Goal: Browse casually

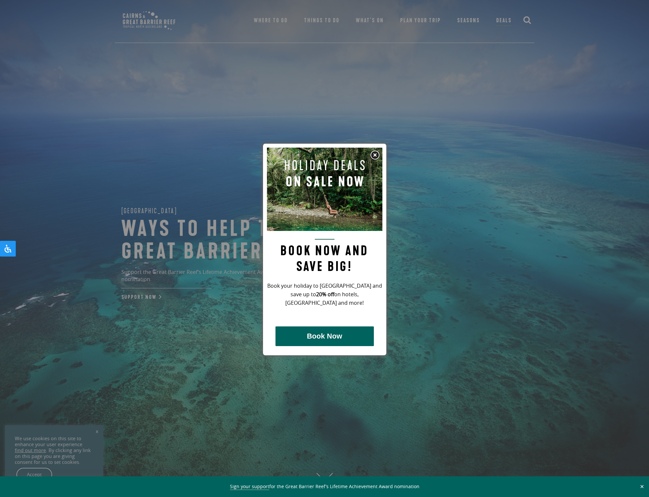
click at [373, 154] on img at bounding box center [375, 155] width 10 height 10
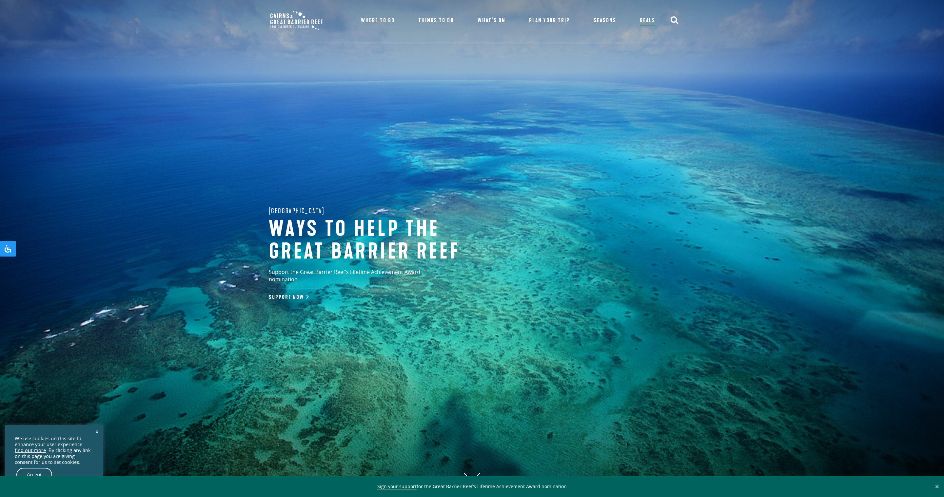
click at [38, 473] on link "Accept" at bounding box center [34, 475] width 36 height 14
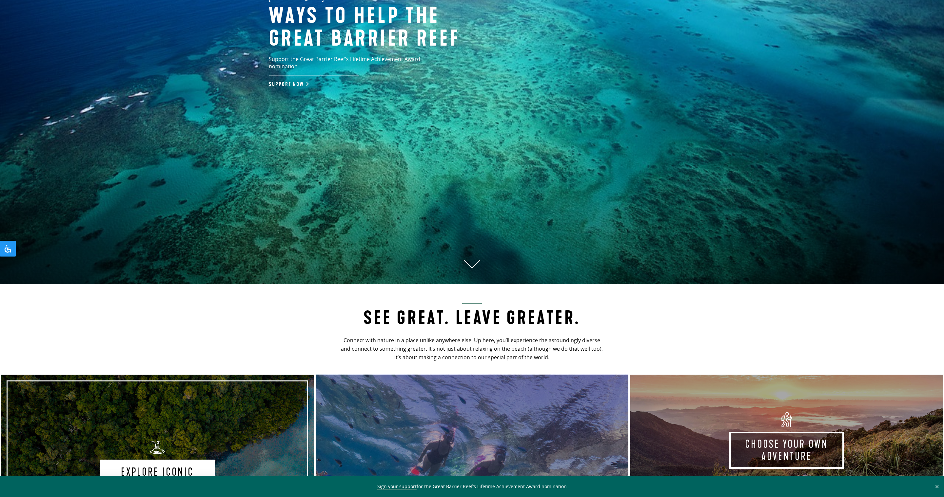
scroll to position [228, 0]
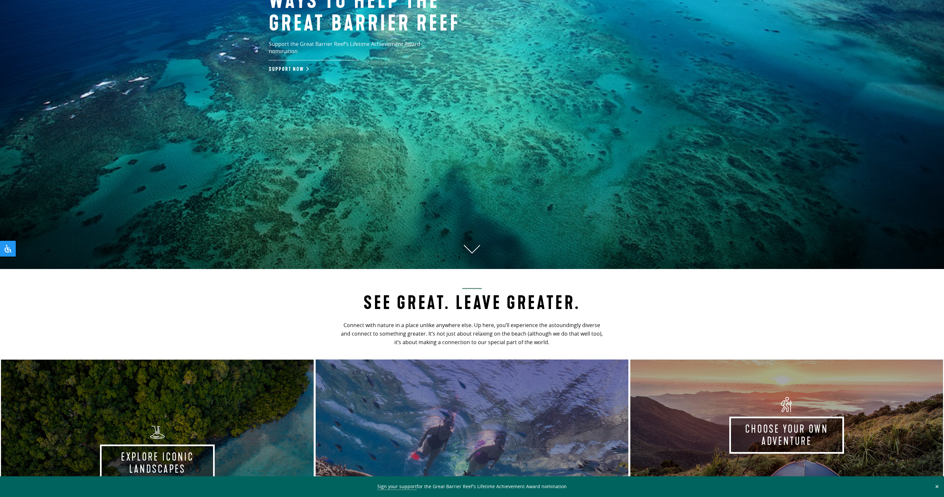
click at [649, 486] on button "✕" at bounding box center [938, 486] width 8 height 6
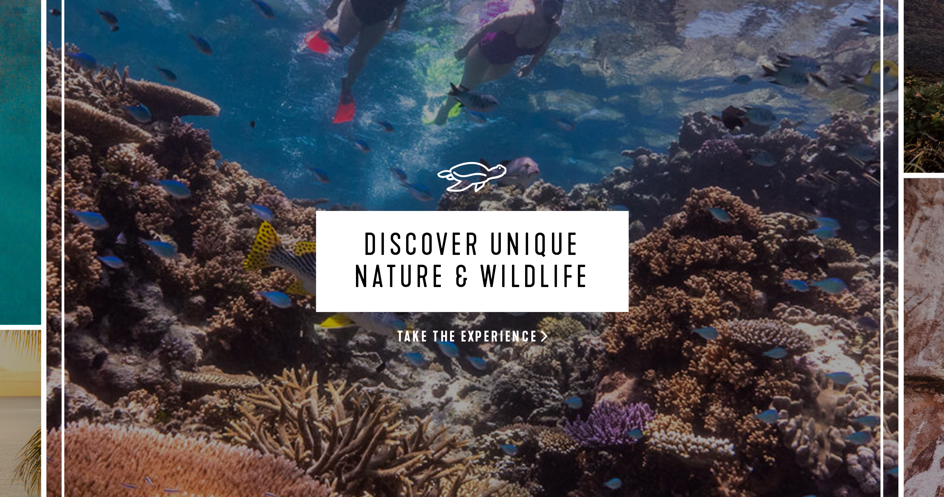
scroll to position [522, 0]
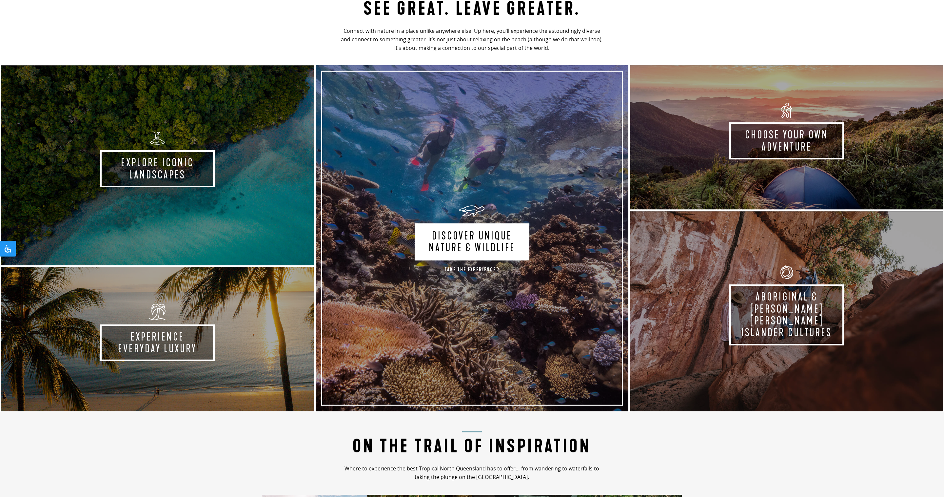
click at [482, 265] on link "Discover Unique Nature & Wildlife Take the experience" at bounding box center [472, 238] width 315 height 348
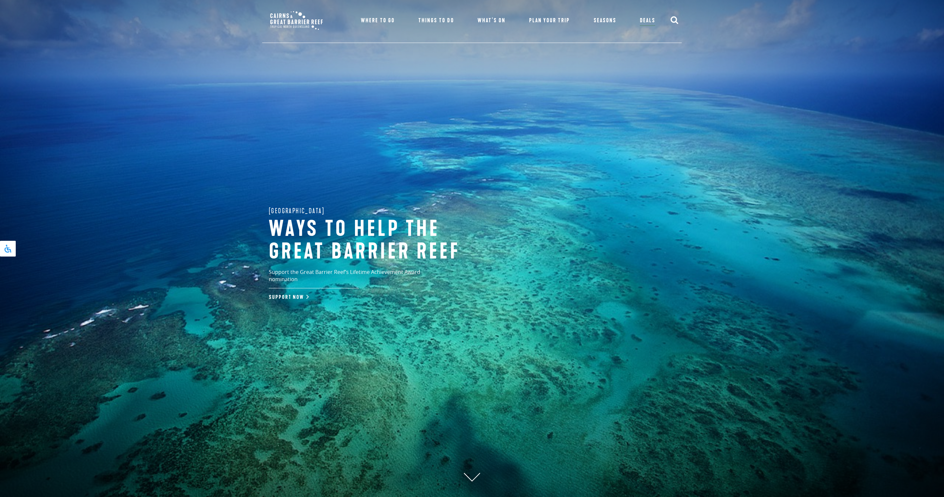
click at [7, 248] on icon "Open Accessibility Panel" at bounding box center [8, 249] width 5 height 6
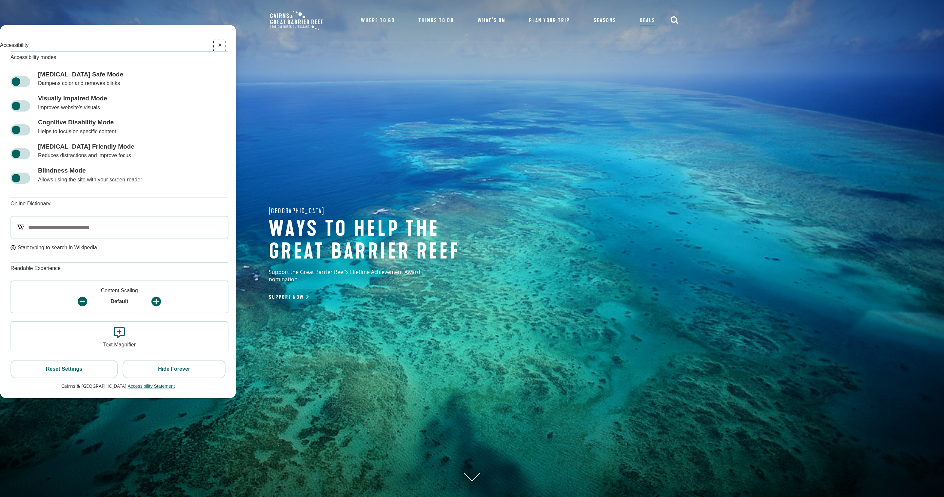
click at [29, 46] on span "Accessibility" at bounding box center [14, 45] width 29 height 9
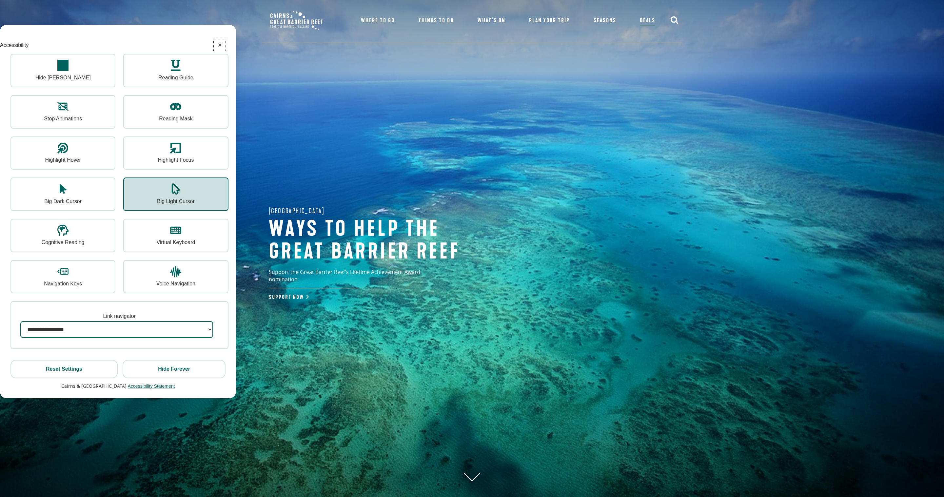
scroll to position [1030, 0]
click at [219, 45] on button "Close Accessibility Panel" at bounding box center [220, 45] width 12 height 12
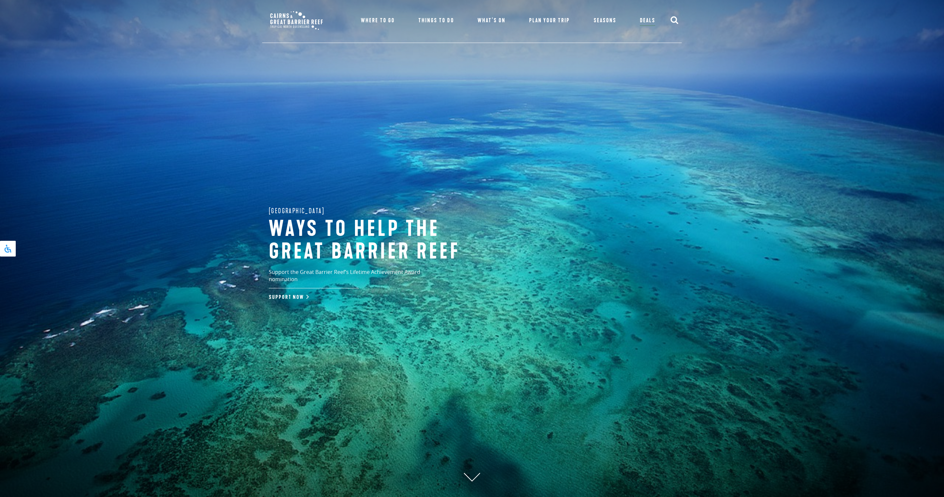
click at [4, 248] on button "Open Accessibility Panel" at bounding box center [8, 249] width 16 height 16
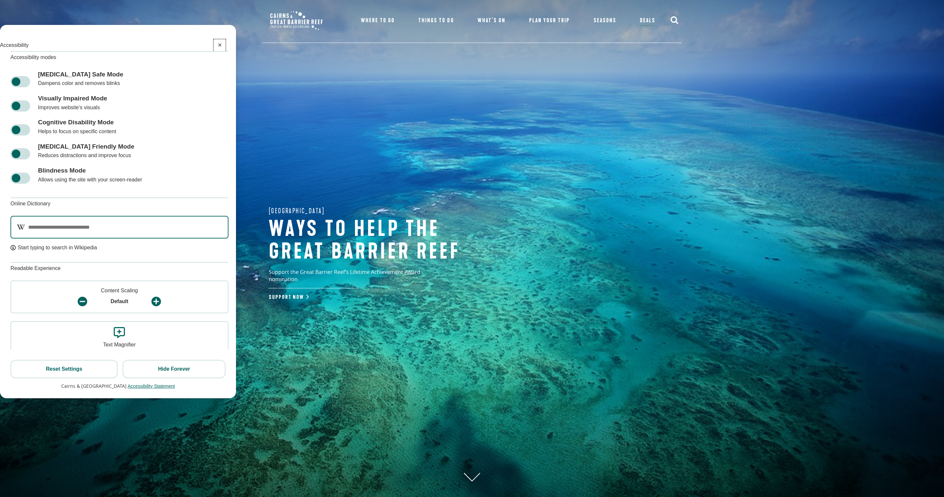
scroll to position [0, 0]
click at [220, 43] on button "Close Accessibility Panel" at bounding box center [220, 45] width 12 height 12
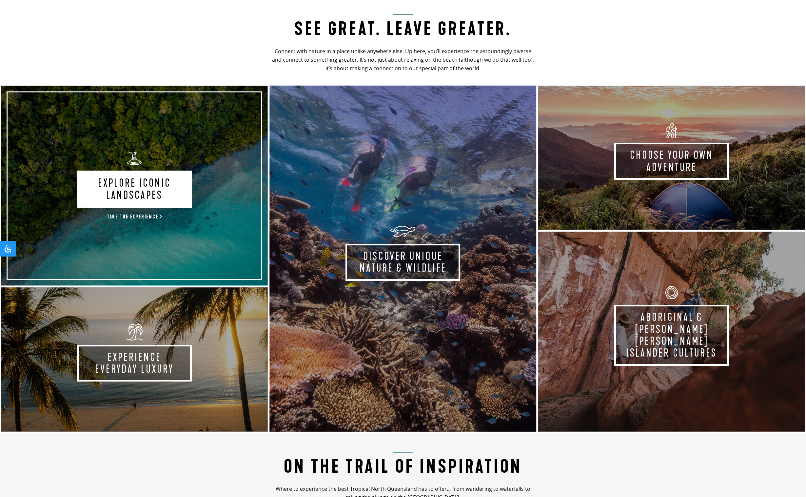
scroll to position [502, 0]
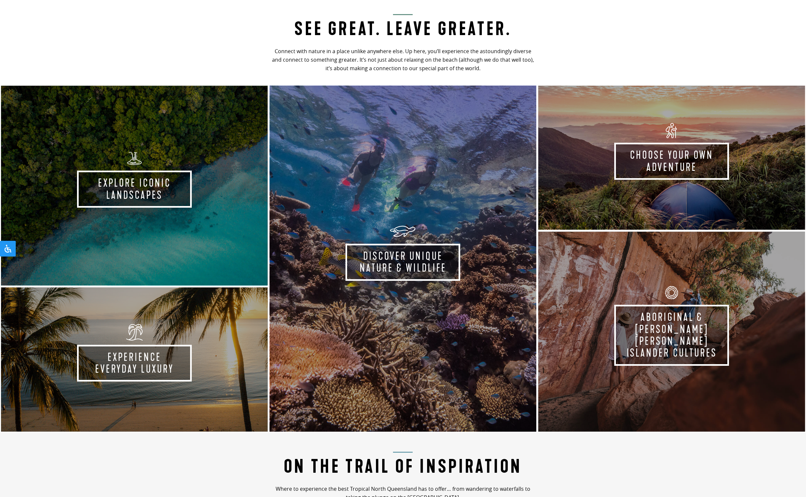
click at [650, 47] on section "See Great. Leave Greater. Connect with nature in a place unlike anywhere else. …" at bounding box center [403, 213] width 806 height 437
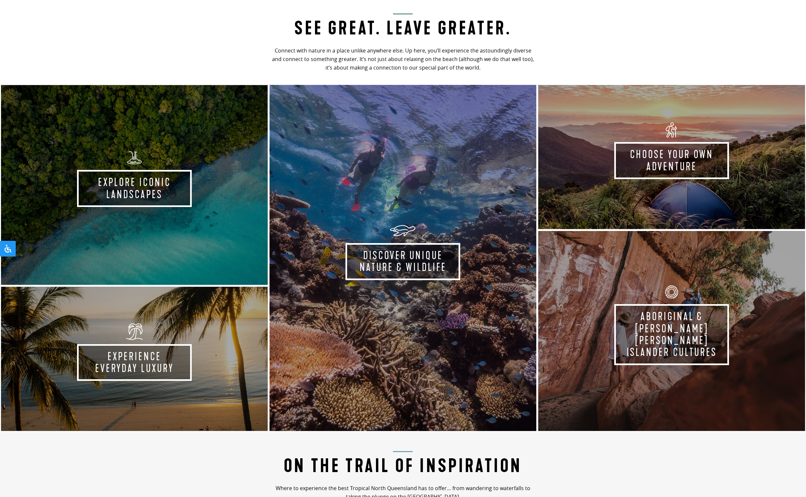
click at [76, 24] on section "See Great. Leave Greater. Connect with nature in a place unlike anywhere else. …" at bounding box center [403, 212] width 806 height 437
drag, startPoint x: 637, startPoint y: 33, endPoint x: 646, endPoint y: 33, distance: 9.2
click at [637, 33] on section "See Great. Leave Greater. Connect with nature in a place unlike anywhere else. …" at bounding box center [403, 212] width 806 height 437
